Goal: Transaction & Acquisition: Purchase product/service

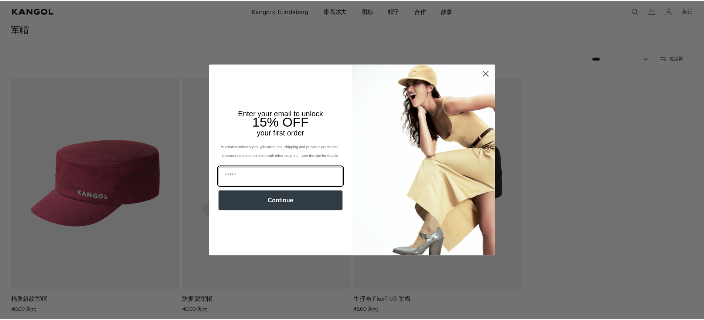
scroll to position [0, 144]
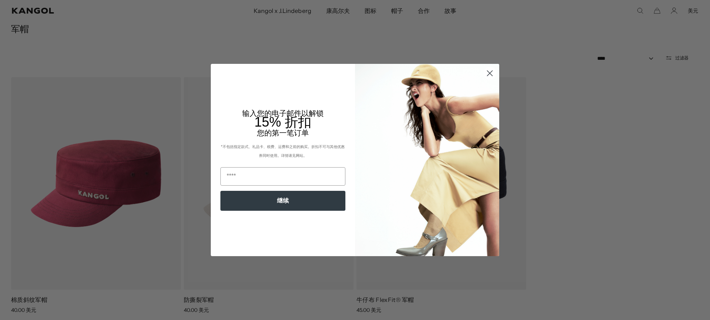
click at [484, 79] on circle "关闭对话框" at bounding box center [490, 73] width 12 height 12
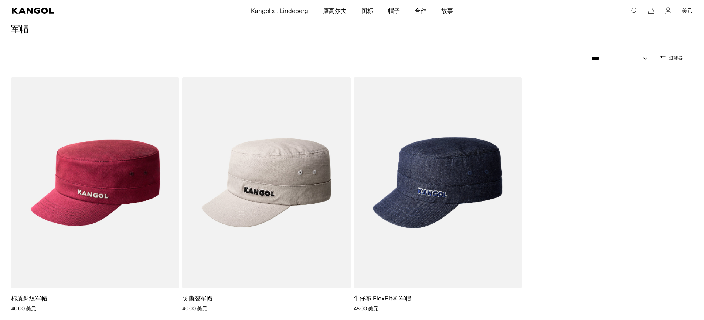
click at [588, 254] on div "棉质斜纹军帽 价格 40.00 美元 防撕裂军帽 价格 40.00 美元 牛仔布 FlexFit® 军帽 价格 45.00 美元" at bounding box center [352, 194] width 682 height 235
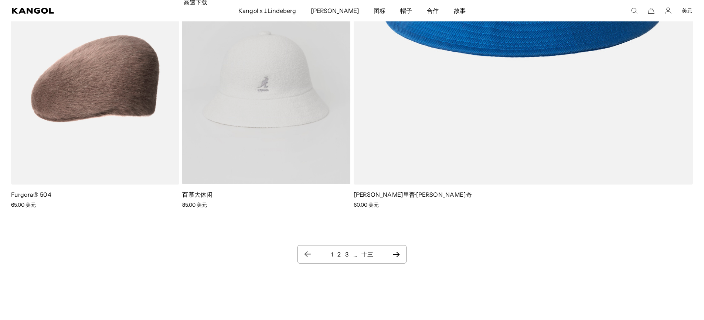
scroll to position [0, 144]
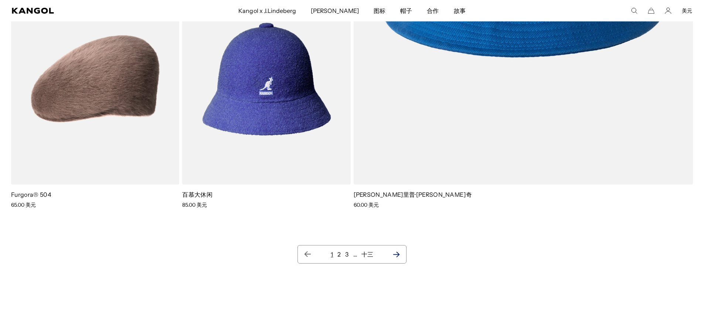
click at [397, 255] on icon "下一页" at bounding box center [397, 254] width 8 height 7
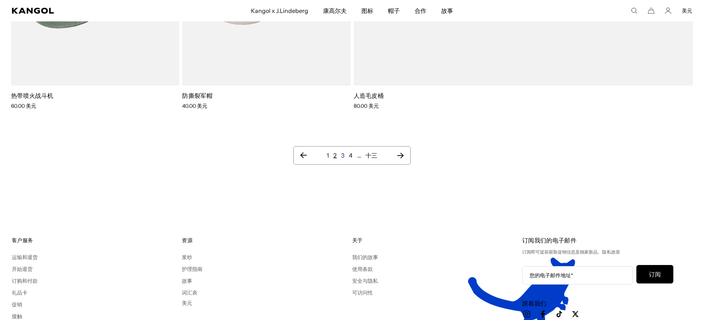
click at [342, 157] on font "3" at bounding box center [342, 155] width 3 height 7
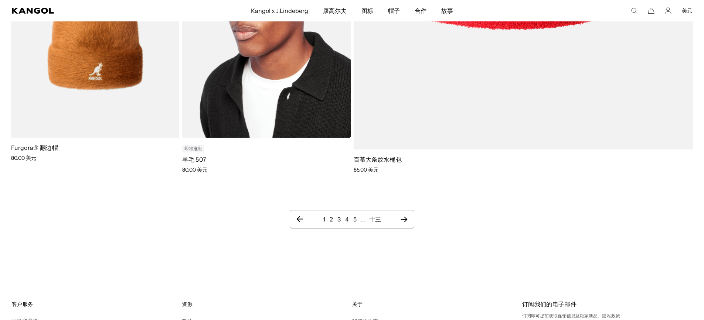
scroll to position [1479, 0]
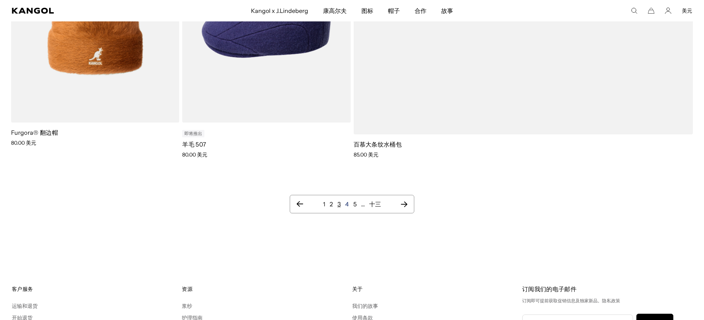
click at [347, 203] on font "4" at bounding box center [347, 204] width 4 height 7
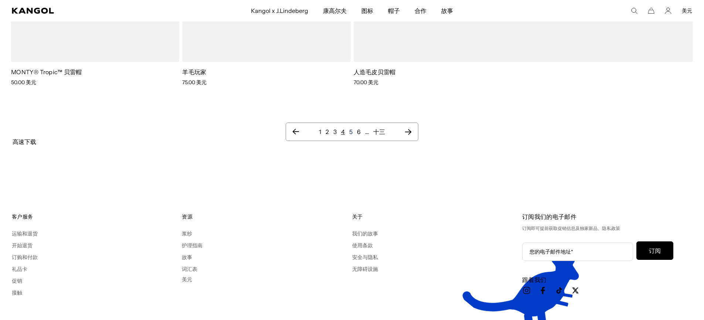
click at [350, 133] on font "5" at bounding box center [350, 131] width 3 height 7
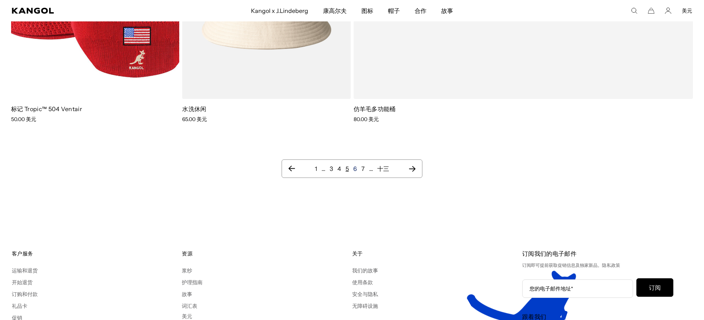
click at [354, 170] on font "6" at bounding box center [355, 168] width 4 height 7
